Goal: Task Accomplishment & Management: Manage account settings

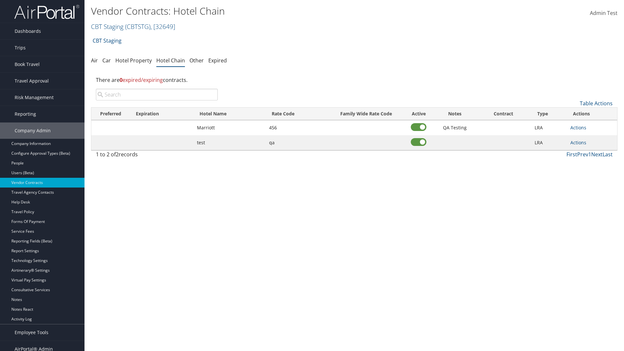
click at [157, 95] on input "search" at bounding box center [157, 95] width 122 height 12
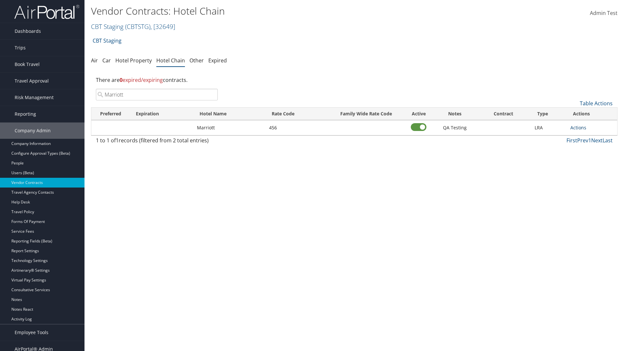
type input "Marriott"
click at [578, 127] on link "Actions" at bounding box center [578, 127] width 16 height 6
click at [585, 159] on link "Delete" at bounding box center [585, 159] width 29 height 11
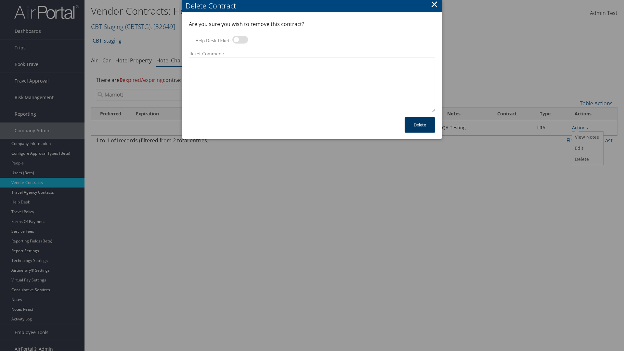
click at [420, 125] on button "Delete" at bounding box center [420, 124] width 31 height 15
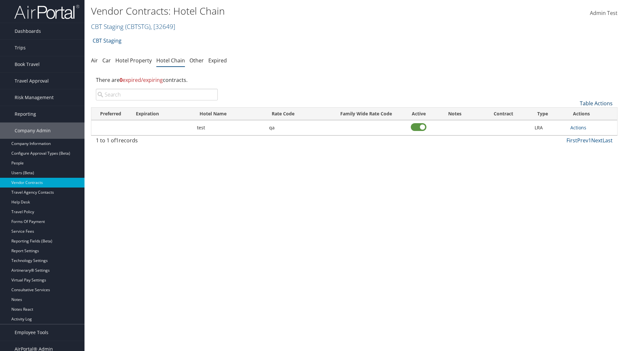
click at [596, 103] on link "Table Actions" at bounding box center [596, 103] width 33 height 7
click at [574, 113] on link "Add New Contract" at bounding box center [574, 113] width 85 height 11
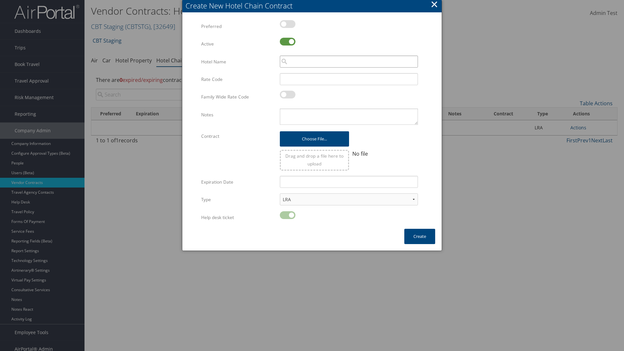
click at [349, 61] on input "search" at bounding box center [349, 62] width 138 height 12
type input "Marriott"
type input "456"
type textarea "QA Testing"
click at [420, 236] on button "Create" at bounding box center [419, 236] width 31 height 15
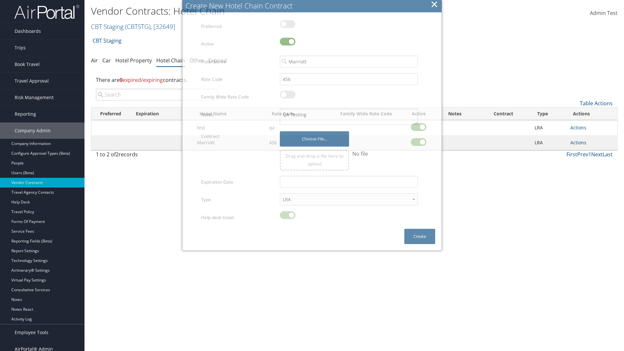
click at [157, 95] on input "search" at bounding box center [157, 95] width 122 height 12
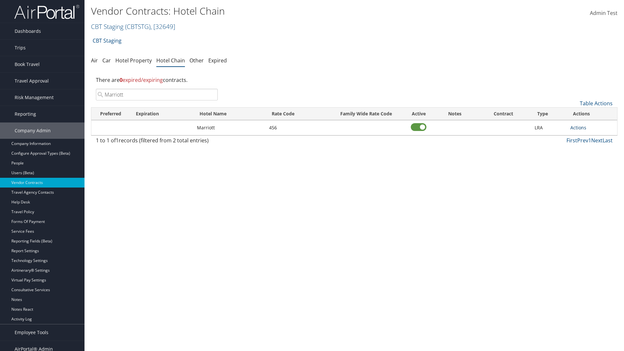
type input "Marriott"
click at [578, 127] on link "Actions" at bounding box center [578, 127] width 16 height 6
click at [585, 137] on link "View Notes" at bounding box center [585, 137] width 29 height 11
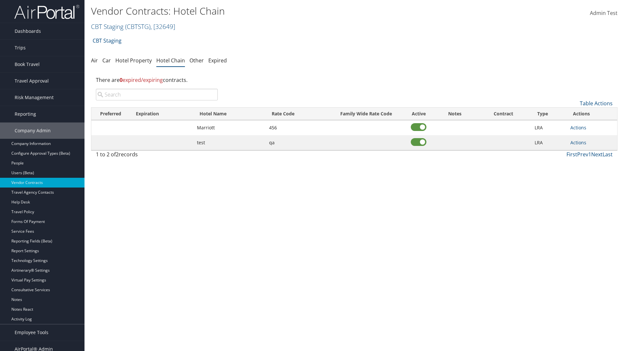
click at [157, 95] on input "search" at bounding box center [157, 95] width 122 height 12
type input "Marriott"
